Goal: Transaction & Acquisition: Purchase product/service

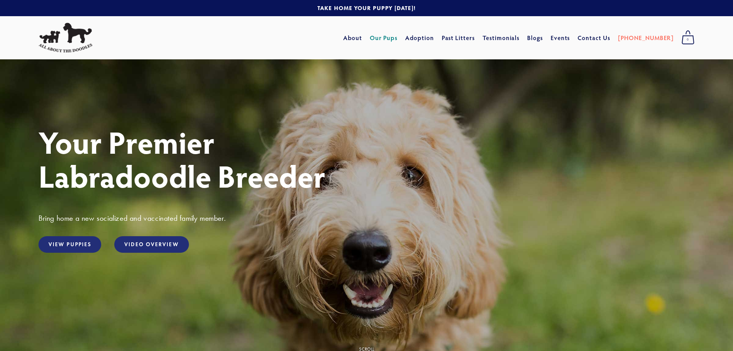
click at [398, 38] on link "Our Pups" at bounding box center [384, 38] width 28 height 14
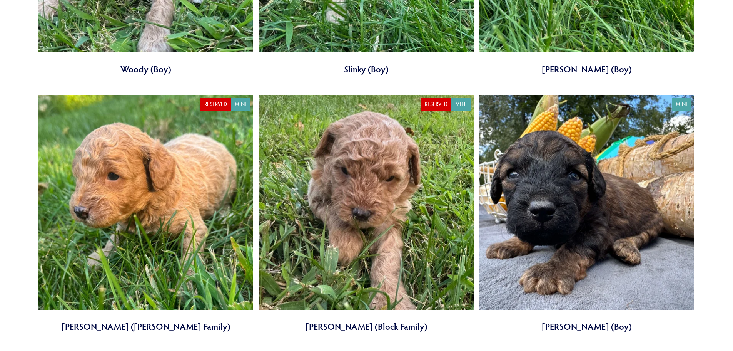
scroll to position [1770, 0]
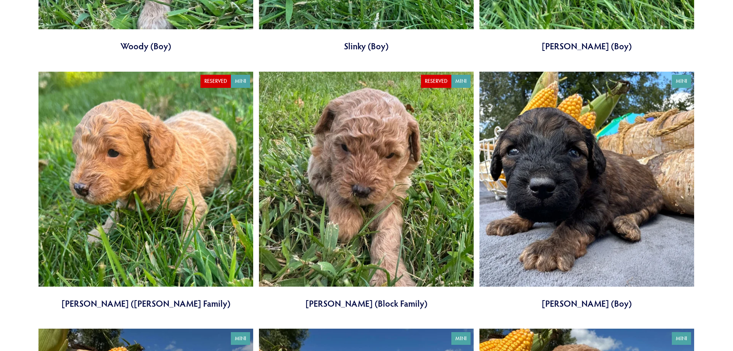
click at [549, 243] on link at bounding box center [586, 191] width 215 height 238
